Goal: Transaction & Acquisition: Purchase product/service

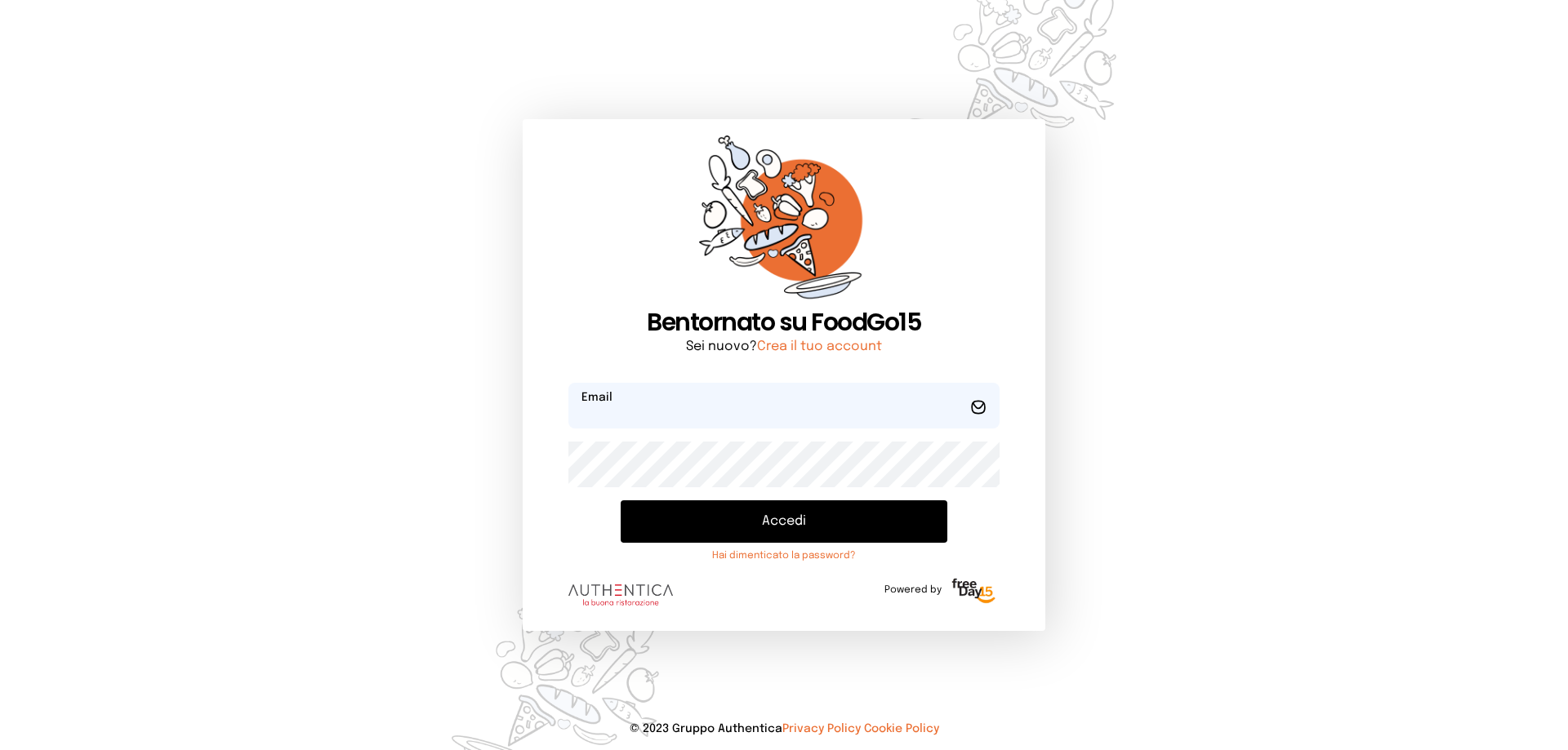
click at [665, 403] on input "email" at bounding box center [784, 405] width 431 height 45
type input "**********"
click at [621, 501] on button "Accedi" at bounding box center [784, 521] width 327 height 43
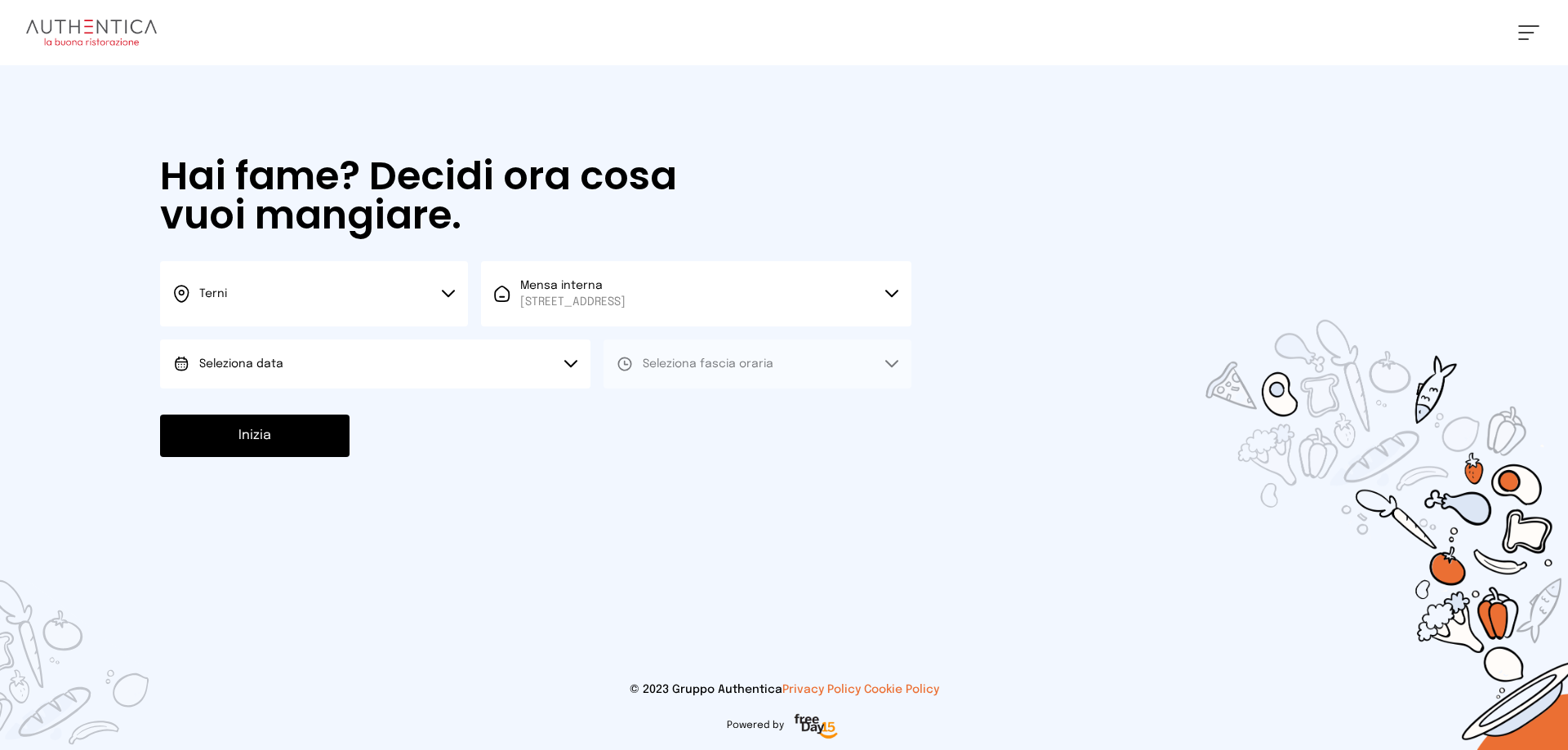
click at [429, 365] on button "Seleziona data" at bounding box center [375, 365] width 431 height 49
click at [276, 407] on span "[DATE], [DATE]" at bounding box center [239, 409] width 80 height 16
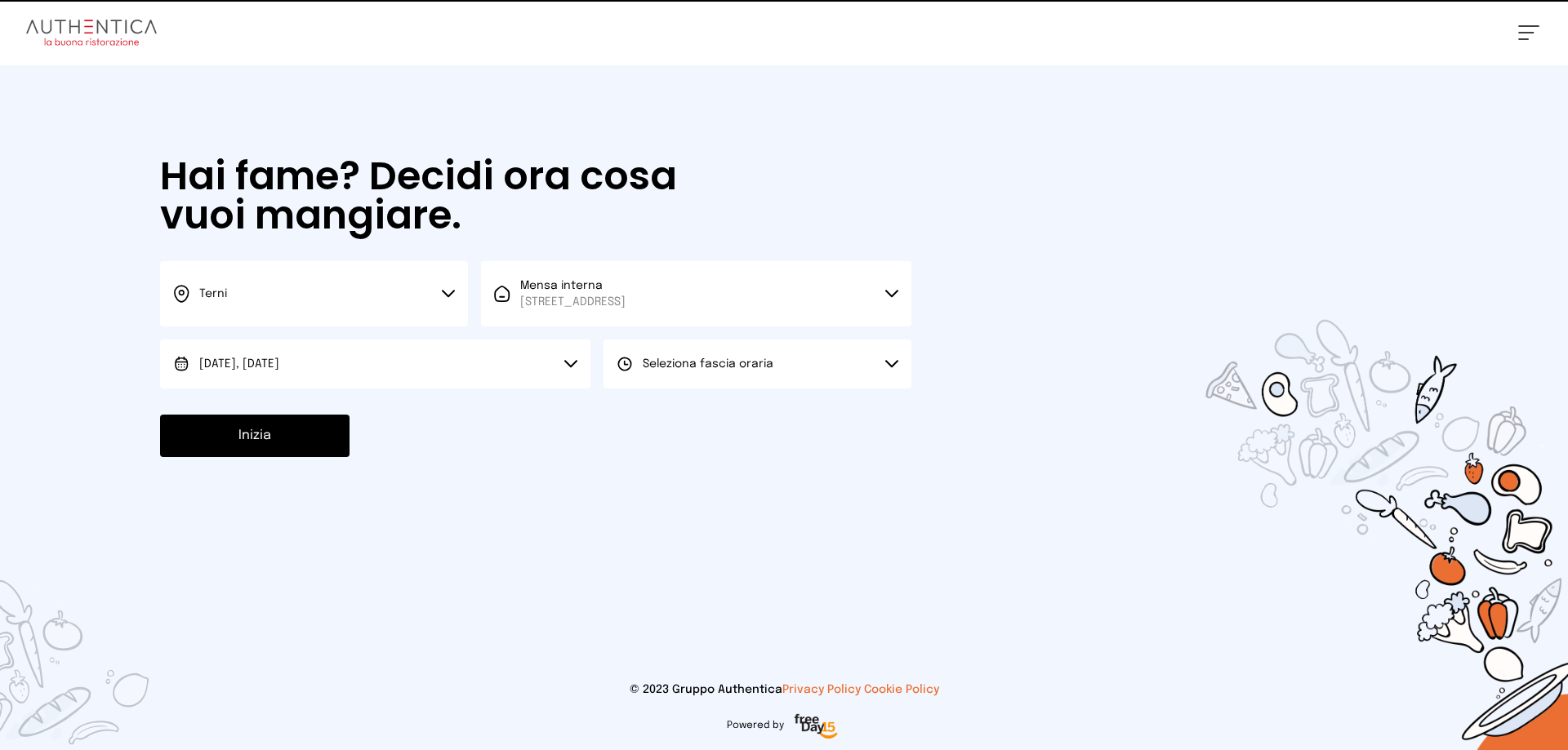
click at [735, 376] on button "Seleziona fascia oraria" at bounding box center [758, 365] width 308 height 49
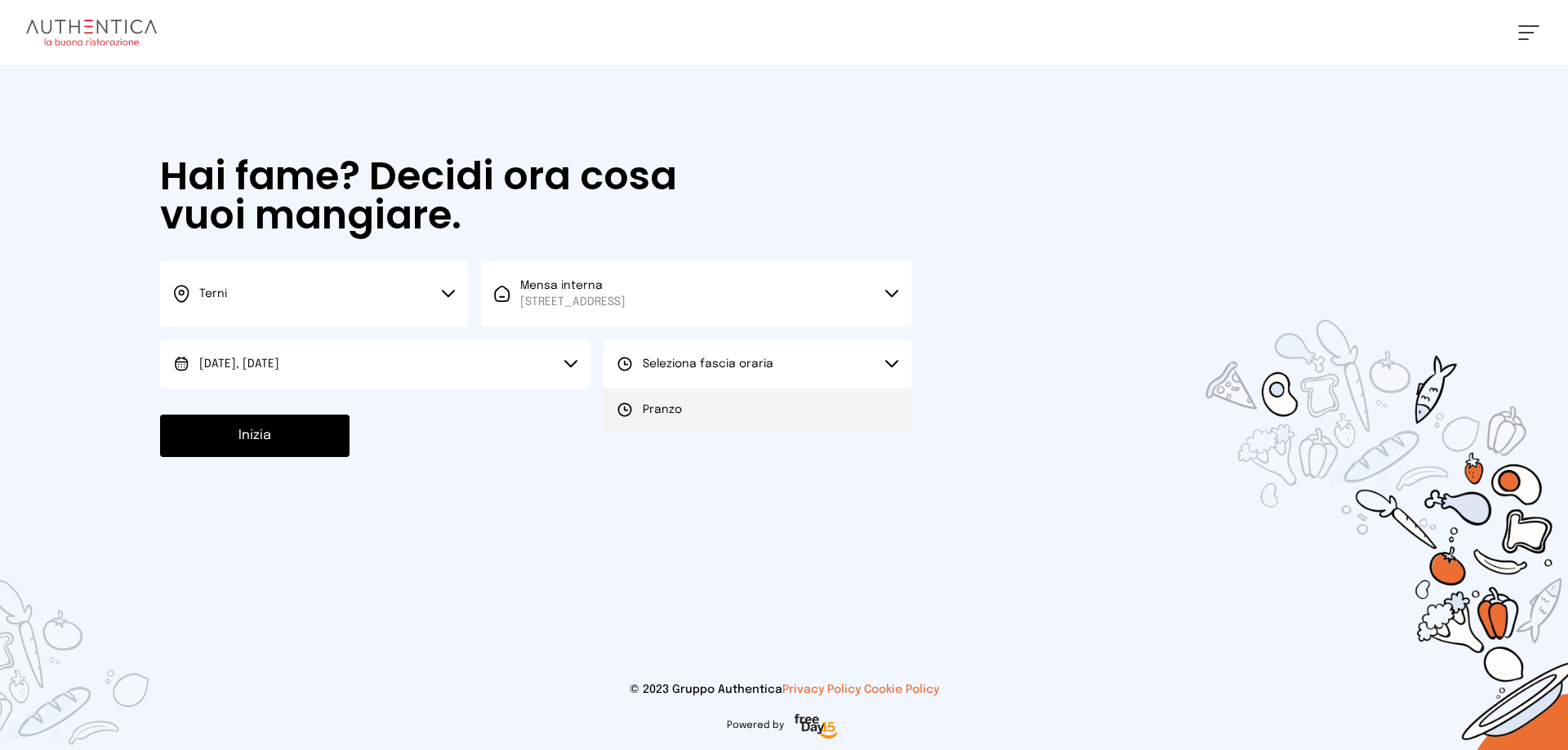
click at [653, 418] on span "Pranzo" at bounding box center [661, 409] width 39 height 16
click at [332, 437] on button "Inizia" at bounding box center [254, 435] width 190 height 43
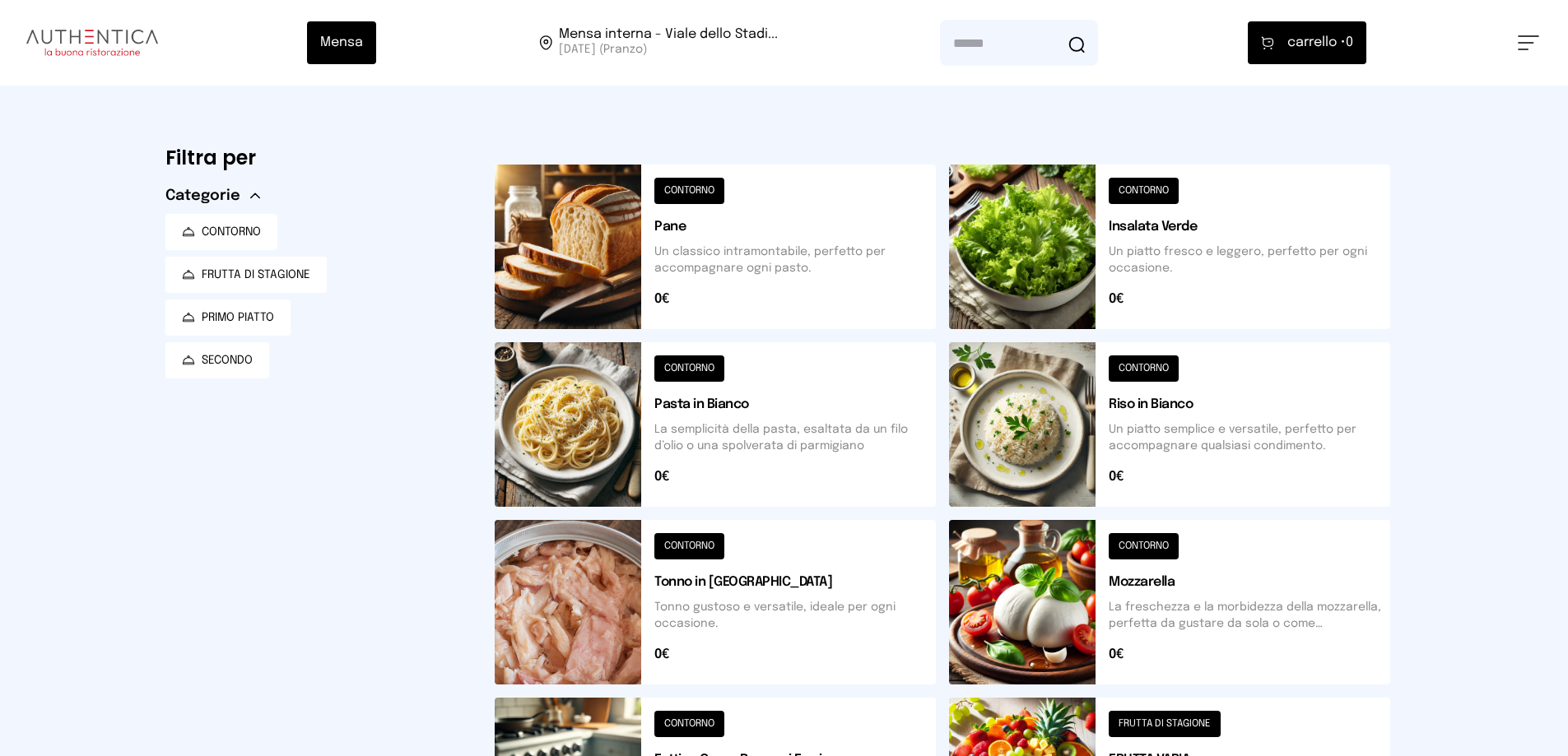
click at [1022, 436] on button at bounding box center [1169, 425] width 441 height 165
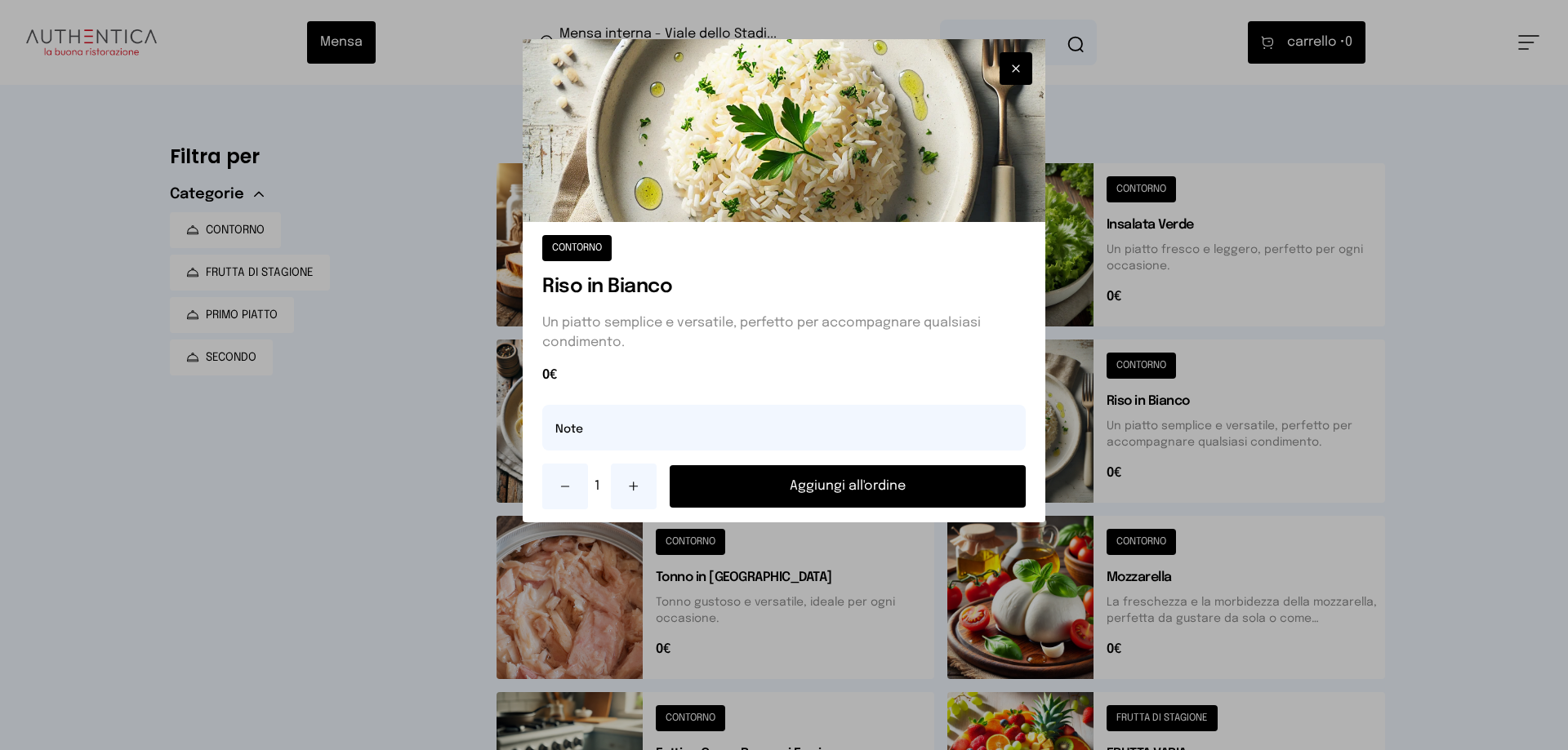
click at [942, 485] on button "Aggiungi all'ordine" at bounding box center [847, 486] width 356 height 43
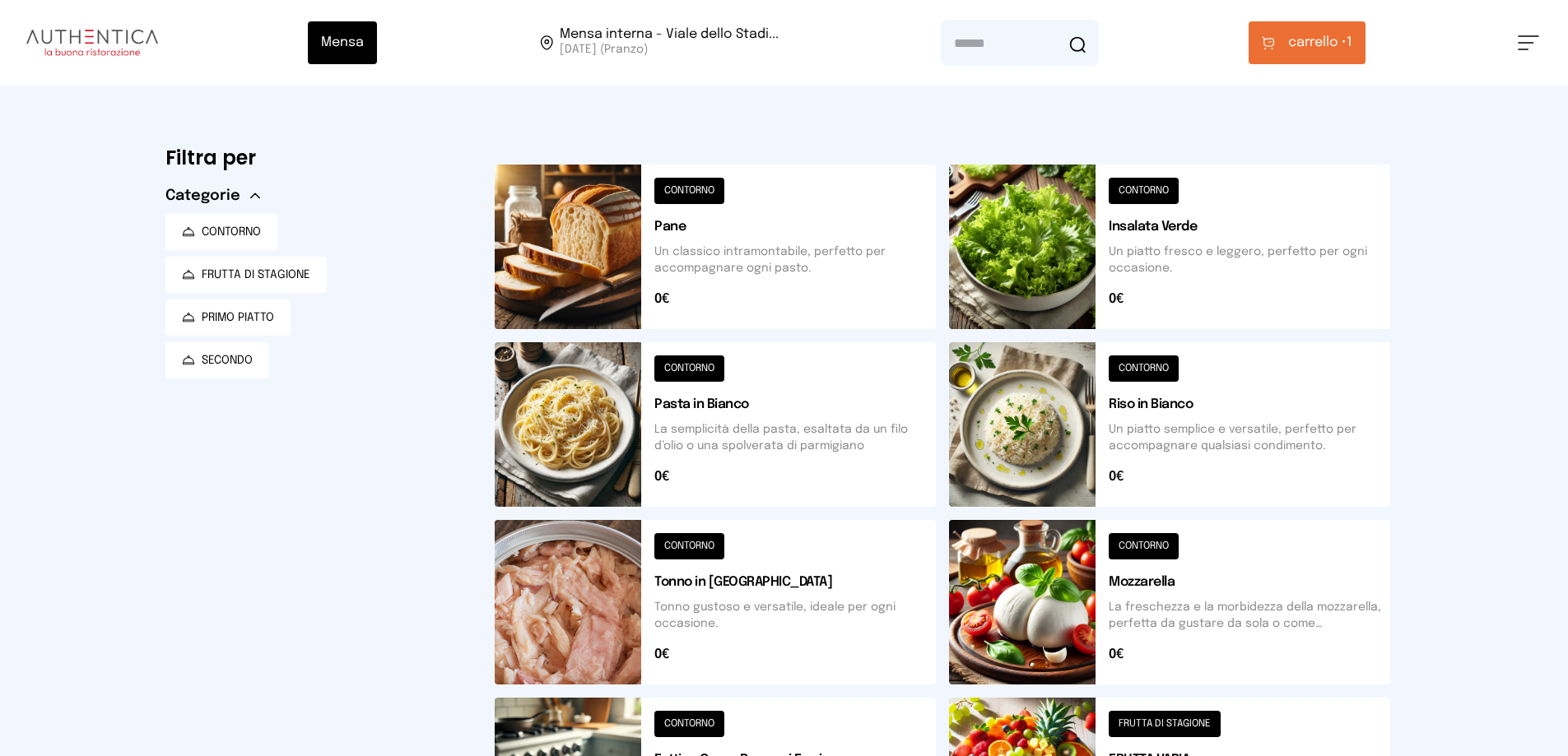
click at [573, 615] on button at bounding box center [714, 602] width 441 height 165
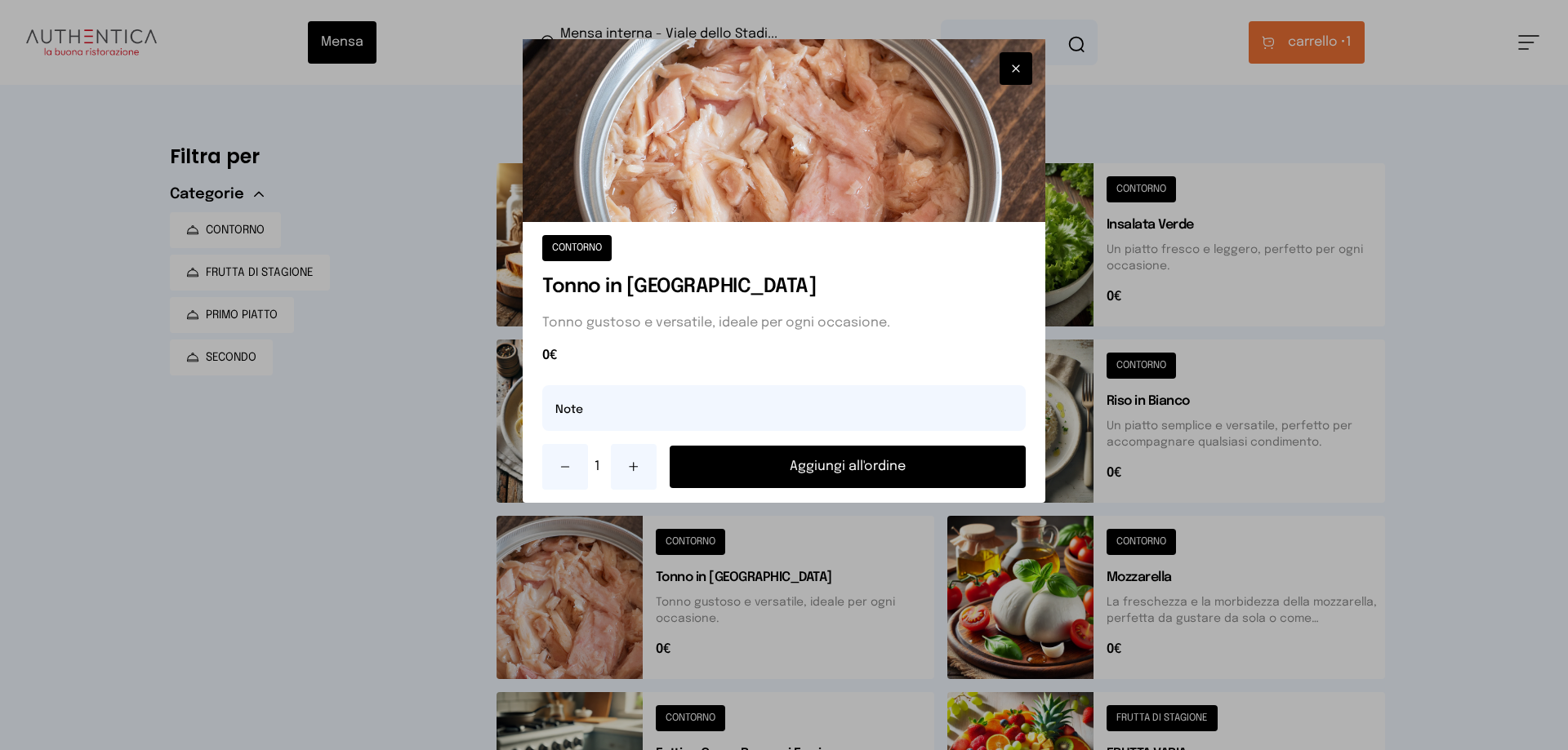
click at [761, 480] on button "Aggiungi all'ordine" at bounding box center [847, 467] width 356 height 43
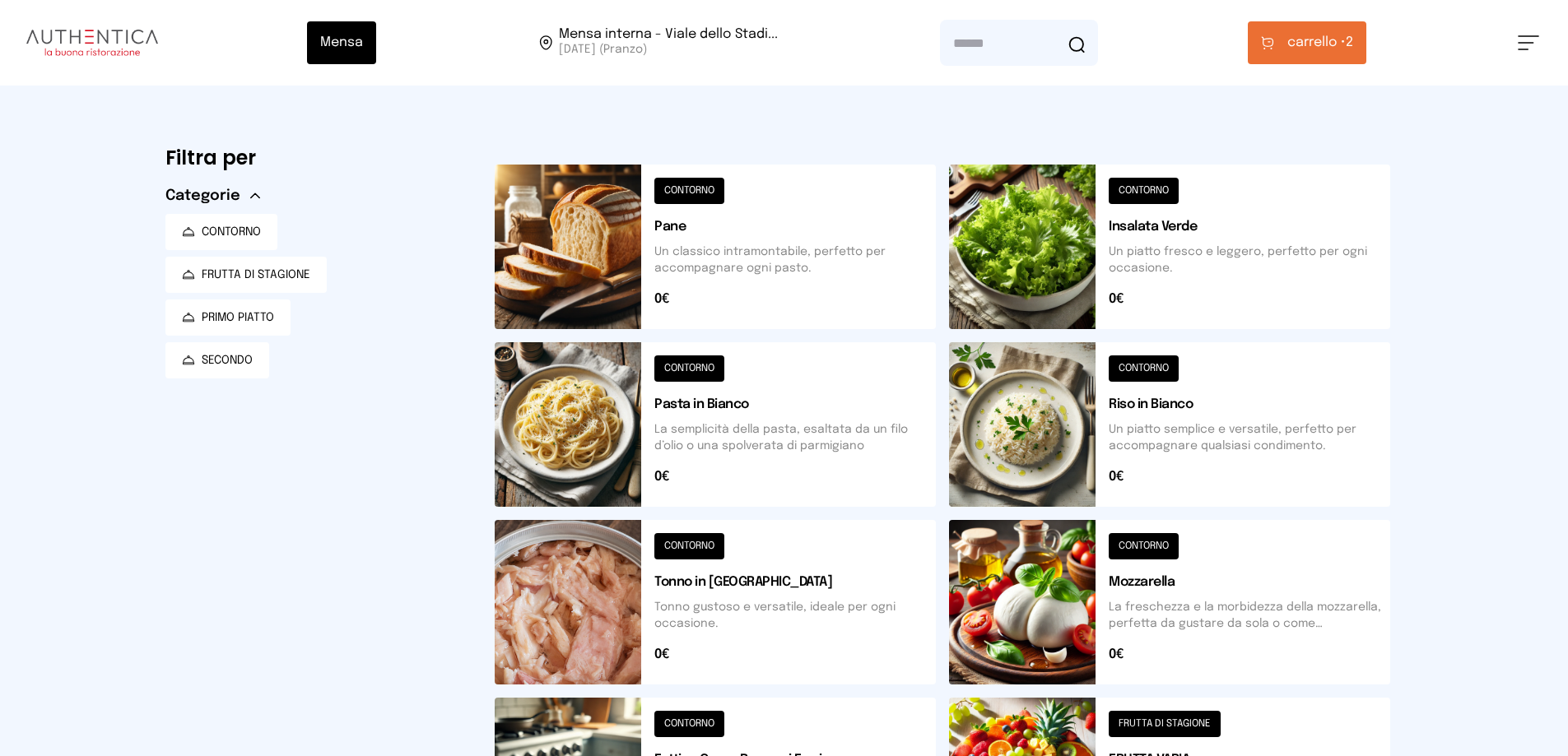
click at [1014, 268] on button at bounding box center [1169, 247] width 441 height 165
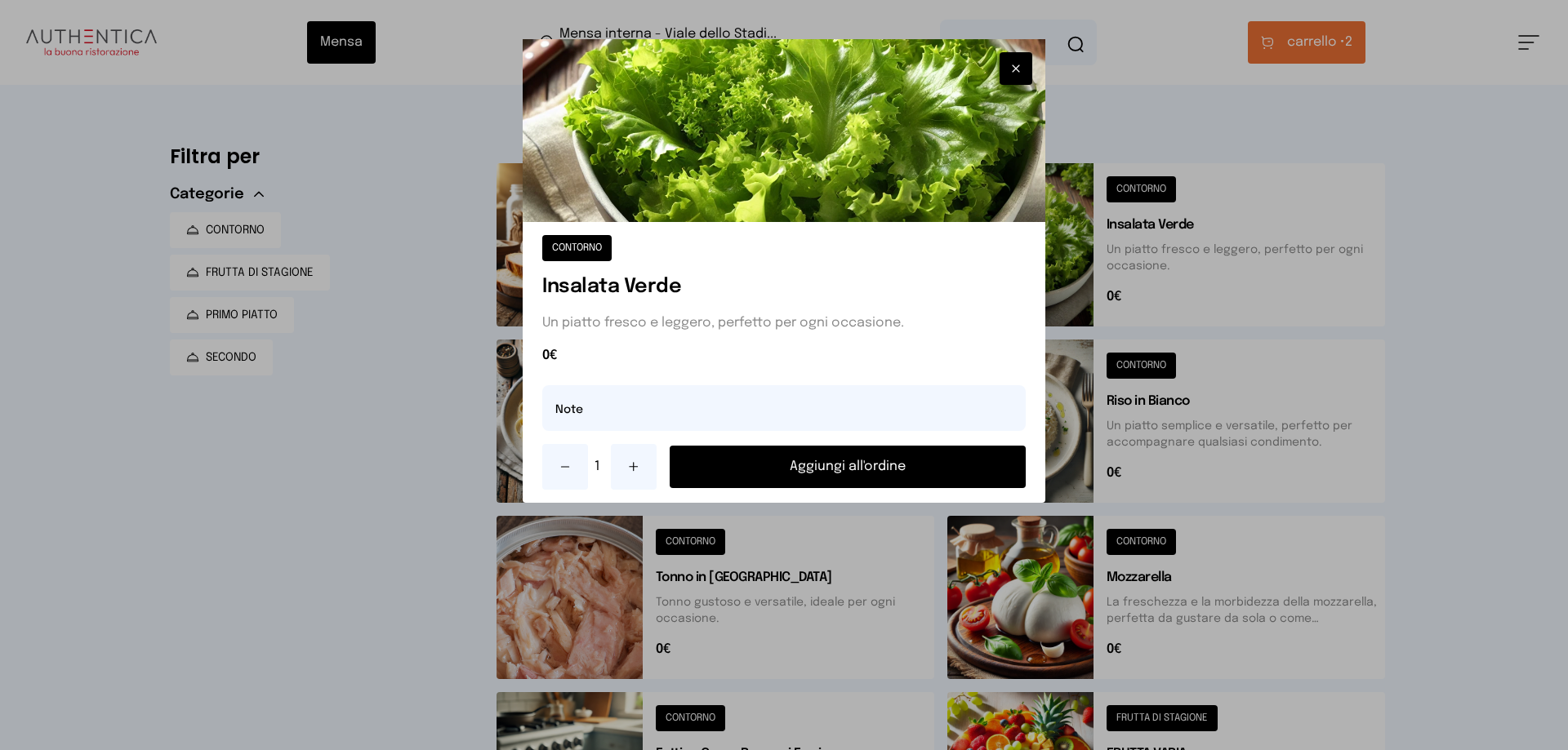
click at [810, 471] on button "Aggiungi all'ordine" at bounding box center [847, 467] width 356 height 43
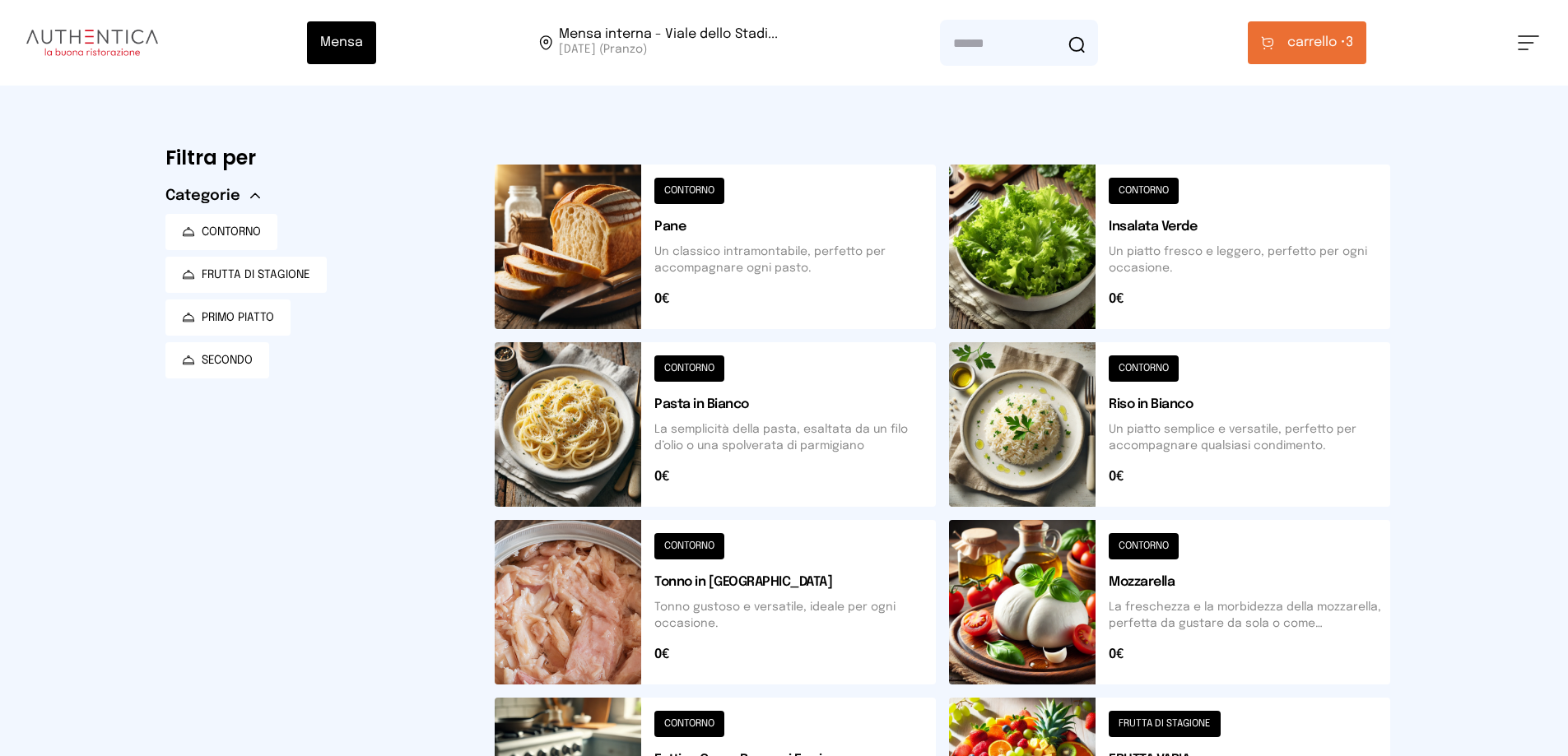
click at [1304, 38] on span "carrello •" at bounding box center [1316, 43] width 58 height 20
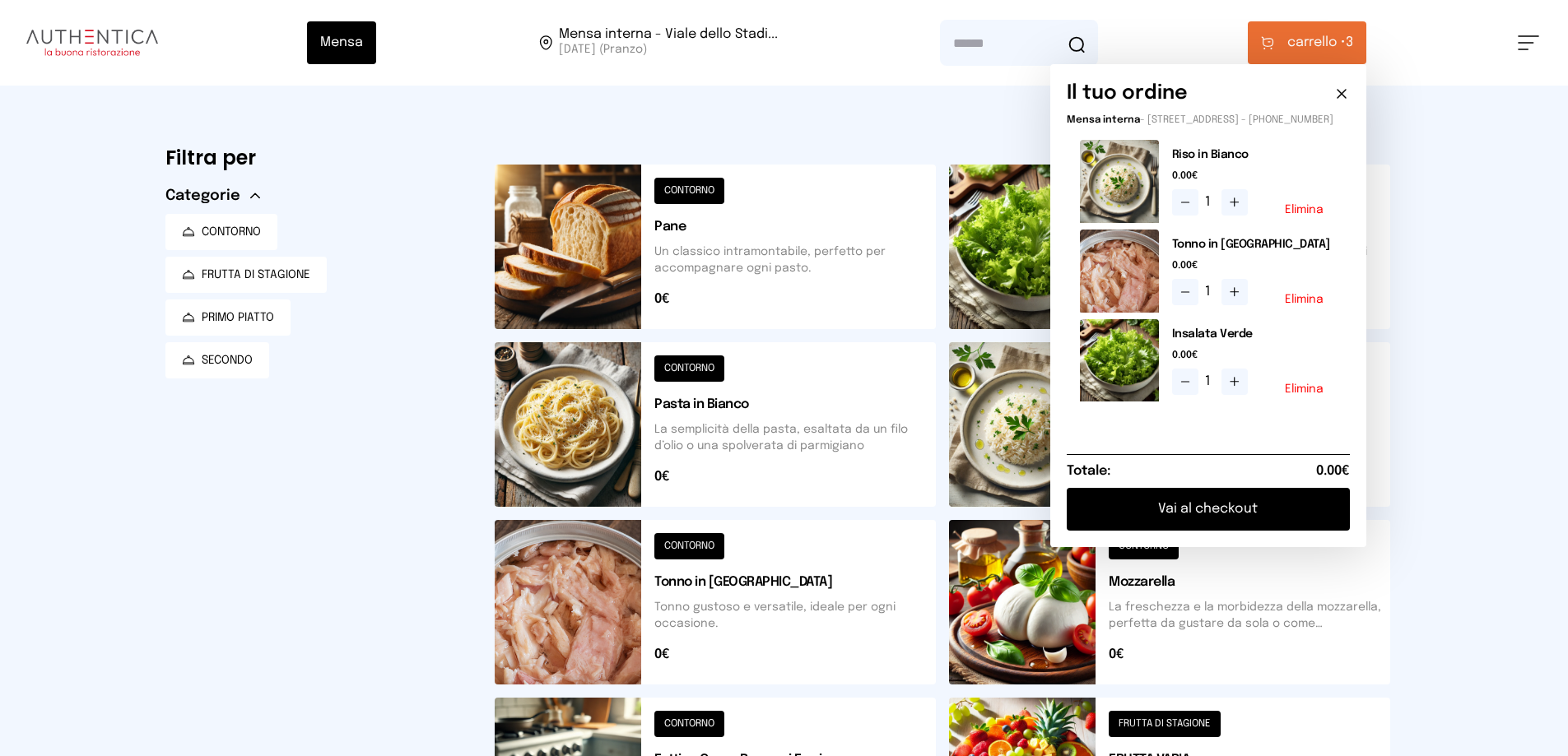
click at [1113, 527] on button "Vai al checkout" at bounding box center [1207, 509] width 283 height 43
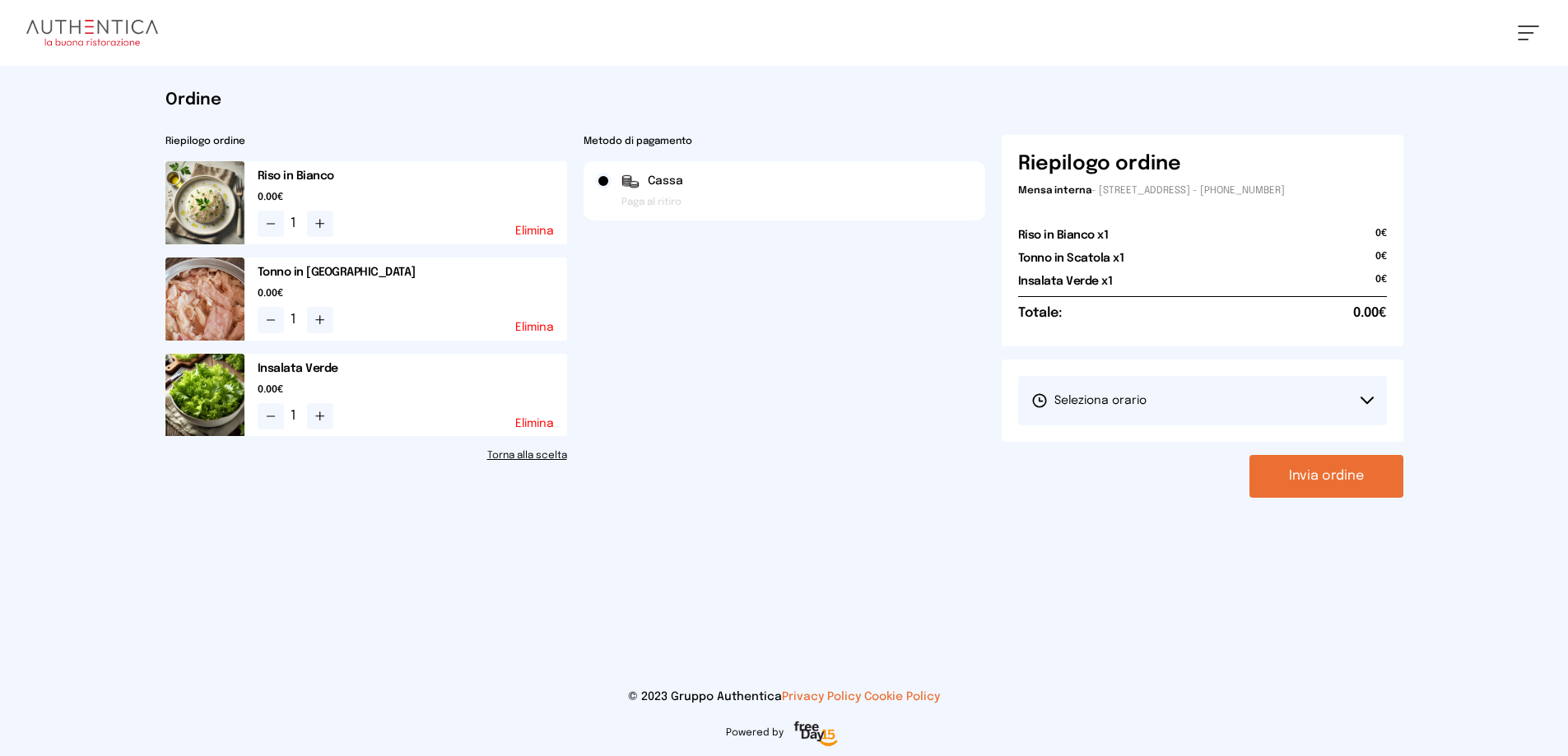
click at [1113, 410] on button "Seleziona orario" at bounding box center [1201, 401] width 368 height 50
click at [1062, 447] on span "1° Turno (13:00 - 15:00)" at bounding box center [1093, 447] width 125 height 16
click at [1334, 492] on button "Invia ordine" at bounding box center [1326, 476] width 154 height 43
